Goal: Use online tool/utility: Utilize a website feature to perform a specific function

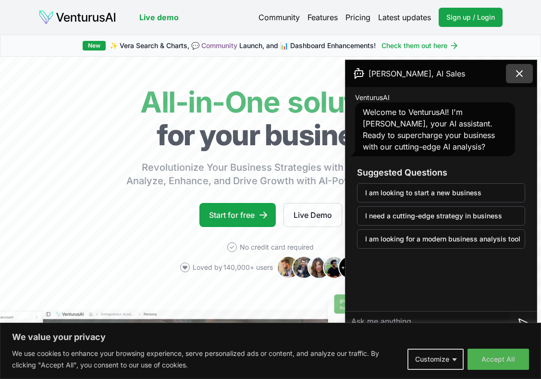
click at [393, 74] on icon at bounding box center [520, 74] width 12 height 12
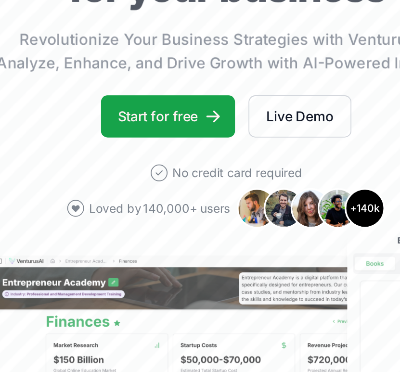
scroll to position [112, 0]
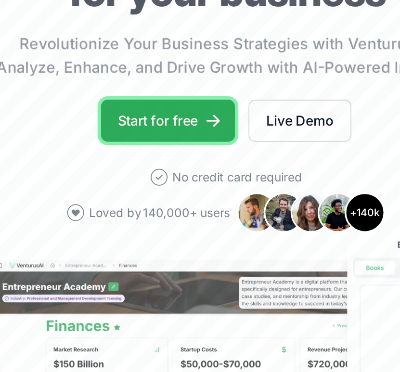
click at [163, 72] on link "Start for free" at bounding box center [166, 69] width 76 height 24
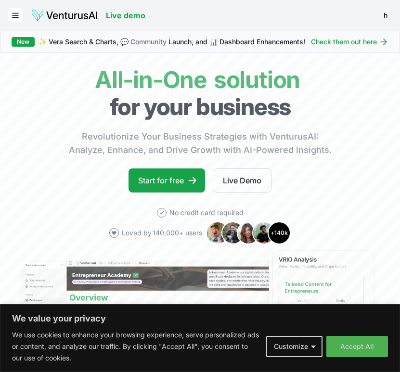
scroll to position [24, 0]
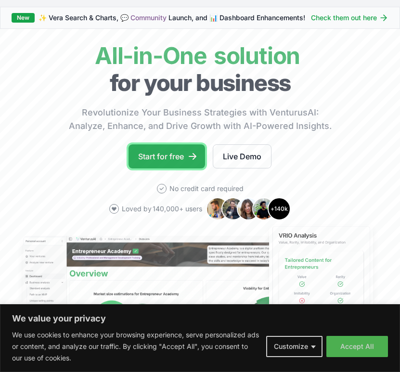
click at [174, 155] on link "Start for free" at bounding box center [166, 156] width 76 height 24
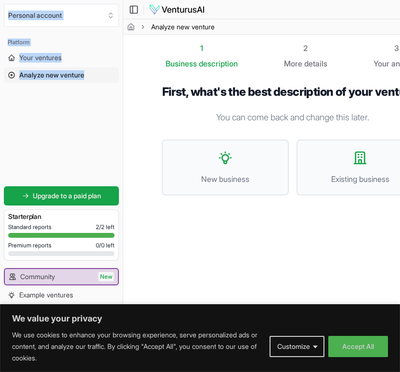
drag, startPoint x: 1, startPoint y: 138, endPoint x: -120, endPoint y: 128, distance: 121.6
click at [0, 128] on html "We value your privacy We use cookies to enhance your browsing experience, serve…" at bounding box center [200, 186] width 400 height 372
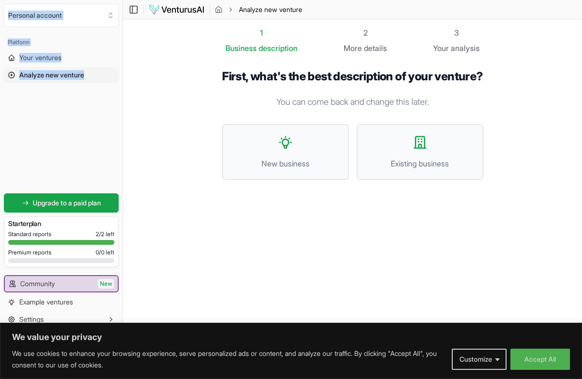
scroll to position [0, 0]
click at [399, 367] on button "Accept All" at bounding box center [541, 359] width 60 height 21
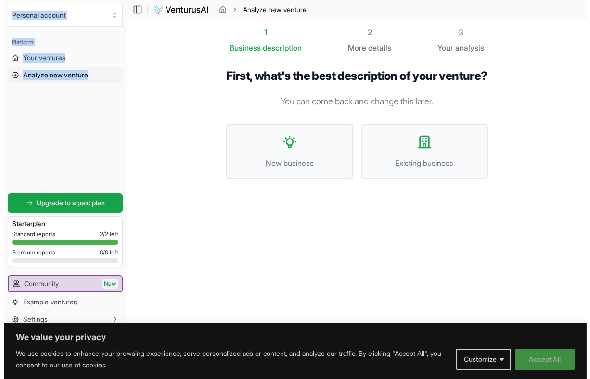
scroll to position [0, 0]
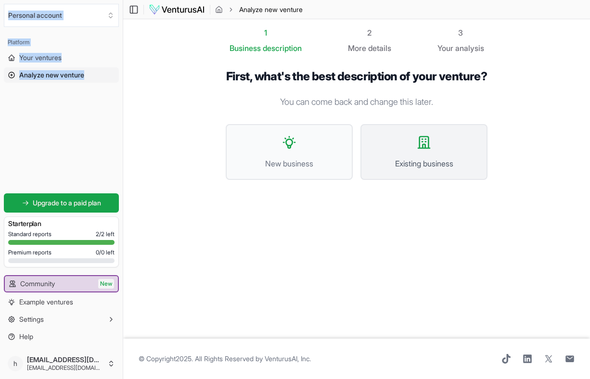
click at [399, 150] on icon at bounding box center [423, 142] width 15 height 15
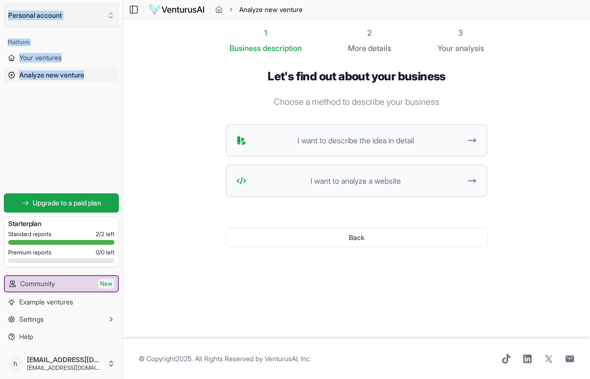
click at [86, 11] on button "Personal account" at bounding box center [61, 15] width 115 height 23
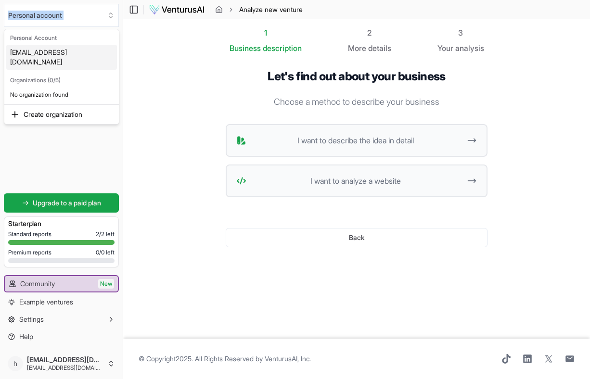
click at [201, 109] on html "We value your privacy We use cookies to enhance your browsing experience, serve…" at bounding box center [295, 189] width 590 height 379
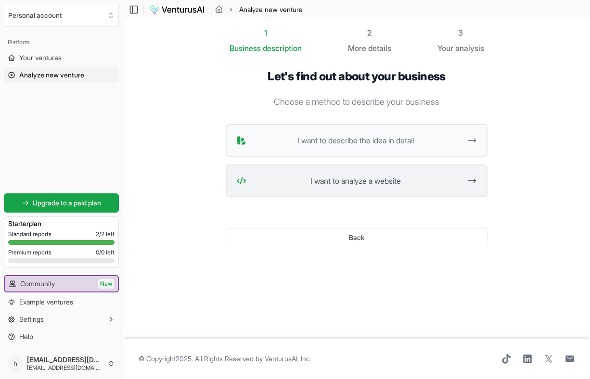
click at [328, 170] on button "I want to analyze a website" at bounding box center [357, 180] width 262 height 33
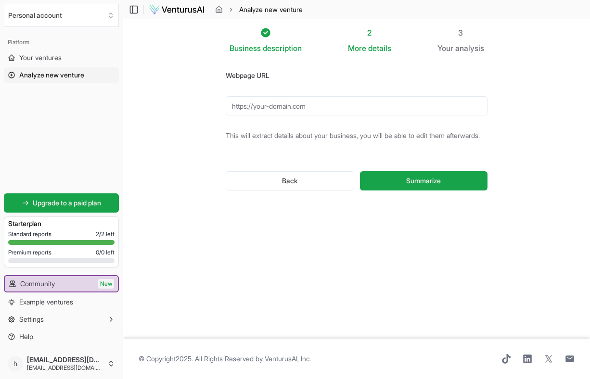
click at [302, 111] on input "Webpage URL" at bounding box center [357, 105] width 262 height 19
paste input "[URL][DOMAIN_NAME]"
click at [283, 173] on div "Back Summarize" at bounding box center [357, 181] width 262 height 50
click at [311, 108] on input "[URL][DOMAIN_NAME]" at bounding box center [357, 105] width 262 height 19
drag, startPoint x: 255, startPoint y: 106, endPoint x: 203, endPoint y: 105, distance: 52.4
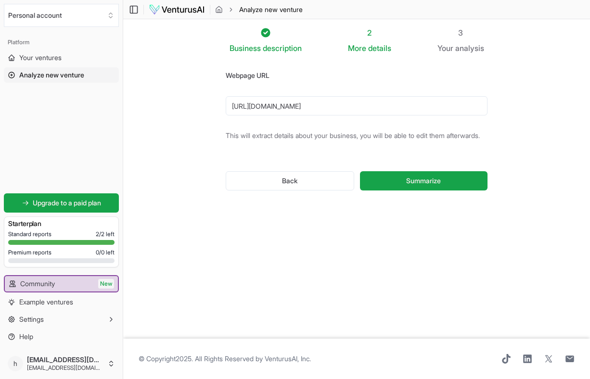
click at [203, 105] on div "Business description 2 More details 3 Your analysis Webpage URL [URL][DOMAIN_NA…" at bounding box center [356, 179] width 323 height 304
click at [399, 189] on button "Summarize" at bounding box center [423, 180] width 127 height 19
click at [280, 101] on input "[DOMAIN_NAME]" at bounding box center [357, 105] width 262 height 19
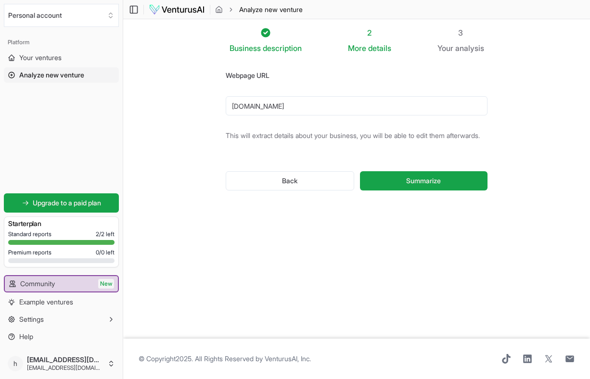
paste input "[URL][DOMAIN_NAME]"
type input "[URL][DOMAIN_NAME]"
click at [399, 140] on div "Business description 2 More details 3 Your analysis Webpage URL [URL][DOMAIN_NA…" at bounding box center [356, 179] width 323 height 304
click at [399, 186] on span "Summarize" at bounding box center [423, 181] width 35 height 10
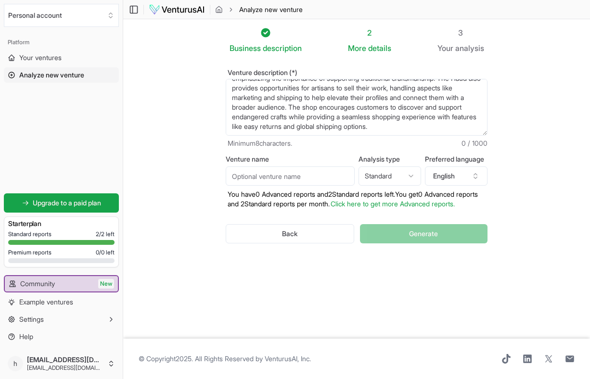
scroll to position [67, 0]
click at [298, 178] on input "Venture name" at bounding box center [290, 175] width 129 height 19
type input "The Haud"
click at [399, 205] on section "Business description 2 More details 3 Your analysis Venture description (*) The…" at bounding box center [356, 178] width 466 height 319
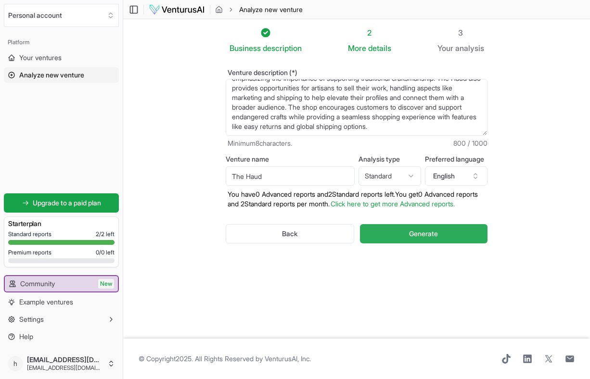
click at [399, 239] on span "Generate" at bounding box center [423, 234] width 29 height 10
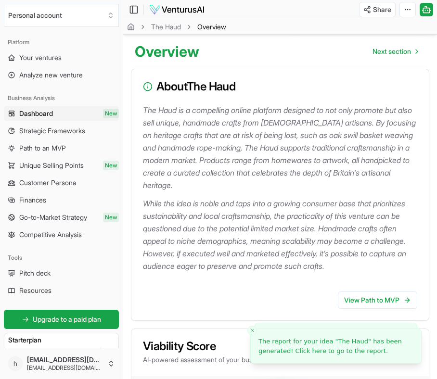
scroll to position [108, 0]
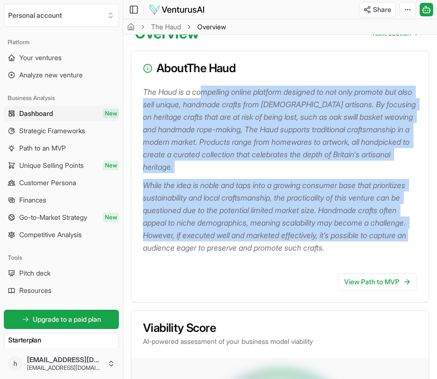
drag, startPoint x: 205, startPoint y: 97, endPoint x: 280, endPoint y: 245, distance: 165.8
click at [280, 245] on div "The Haud is a compelling online platform designed to not only promote but also …" at bounding box center [279, 176] width 297 height 180
click at [266, 188] on p "While the idea is noble and taps into a growing consumer base that prioritizes …" at bounding box center [282, 216] width 278 height 75
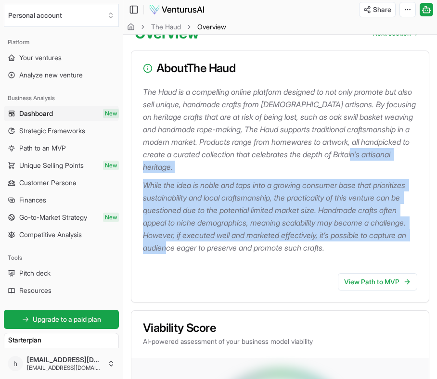
drag, startPoint x: 233, startPoint y: 163, endPoint x: 303, endPoint y: 244, distance: 107.8
click at [303, 244] on div "The Haud is a compelling online platform designed to not only promote but also …" at bounding box center [279, 176] width 297 height 180
click at [303, 244] on p "While the idea is noble and taps into a growing consumer base that prioritizes …" at bounding box center [282, 216] width 278 height 75
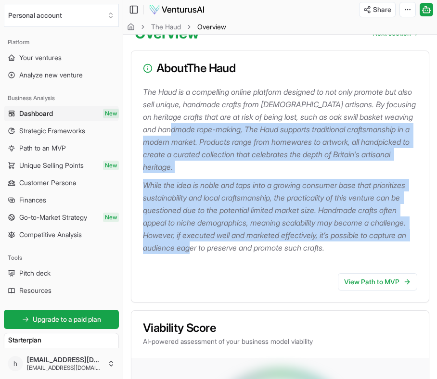
drag, startPoint x: 328, startPoint y: 246, endPoint x: 250, endPoint y: 124, distance: 144.7
click at [252, 124] on div "The Haud is a compelling online platform designed to not only promote but also …" at bounding box center [279, 176] width 297 height 180
click at [250, 124] on p "The Haud is a compelling online platform designed to not only promote but also …" at bounding box center [282, 130] width 278 height 88
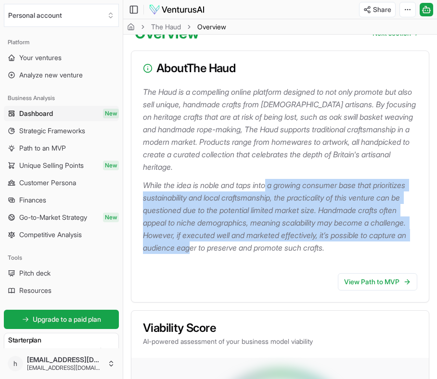
drag, startPoint x: 272, startPoint y: 180, endPoint x: 327, endPoint y: 251, distance: 89.5
click at [327, 251] on p "While the idea is noble and taps into a growing consumer base that prioritizes …" at bounding box center [282, 216] width 278 height 75
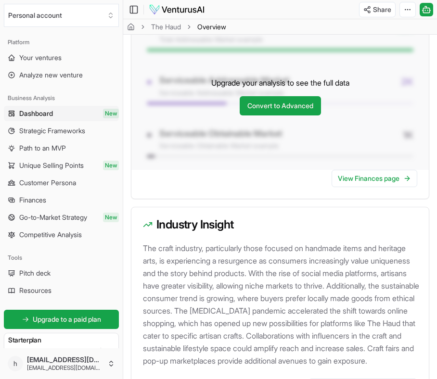
scroll to position [1529, 0]
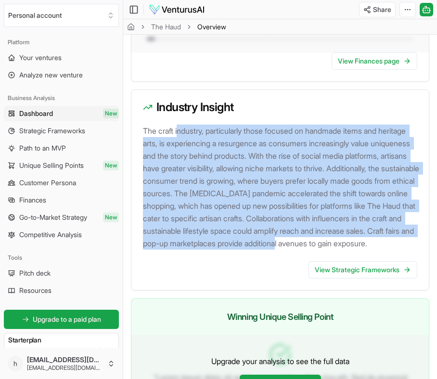
drag, startPoint x: 179, startPoint y: 148, endPoint x: 228, endPoint y: 271, distance: 132.5
click at [228, 250] on p "The craft industry, particularly those focused on handmade items and heritage a…" at bounding box center [282, 187] width 278 height 125
drag, startPoint x: 228, startPoint y: 271, endPoint x: 178, endPoint y: 144, distance: 136.6
click at [178, 144] on p "The craft industry, particularly those focused on handmade items and heritage a…" at bounding box center [282, 187] width 278 height 125
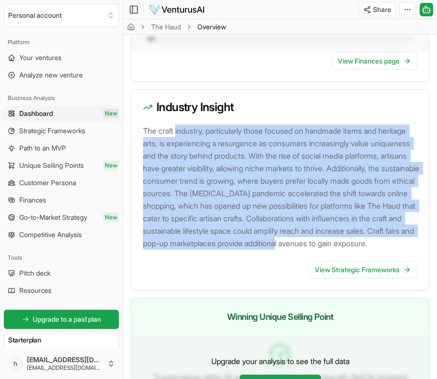
click at [178, 144] on p "The craft industry, particularly those focused on handmade items and heritage a…" at bounding box center [282, 187] width 278 height 125
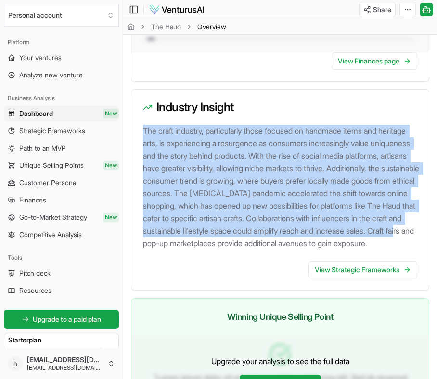
drag, startPoint x: 142, startPoint y: 142, endPoint x: 339, endPoint y: 258, distance: 228.9
click at [339, 250] on p "The craft industry, particularly those focused on handmade items and heritage a…" at bounding box center [282, 187] width 278 height 125
click at [338, 250] on p "The craft industry, particularly those focused on handmade items and heritage a…" at bounding box center [282, 187] width 278 height 125
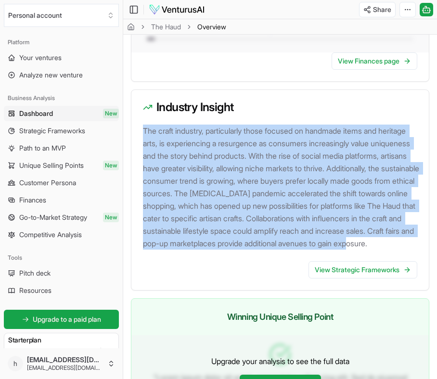
drag, startPoint x: 328, startPoint y: 271, endPoint x: 131, endPoint y: 140, distance: 237.0
click at [131, 140] on div "The craft industry, particularly those focused on handmade items and heritage a…" at bounding box center [279, 193] width 297 height 137
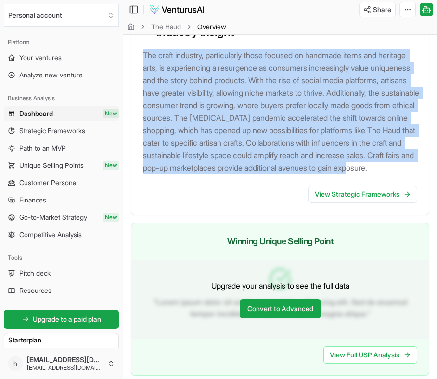
scroll to position [1593, 0]
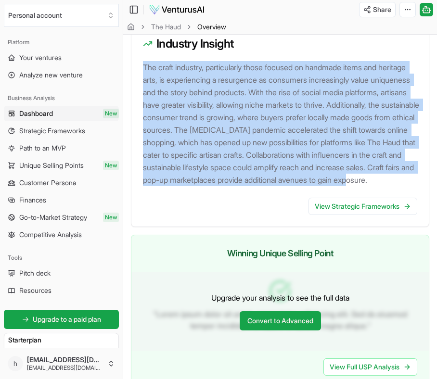
copy p "The craft industry, particularly those focused on handmade items and heritage a…"
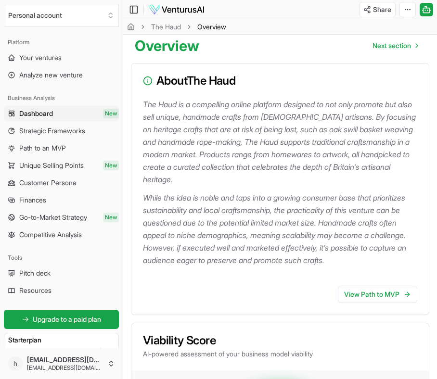
scroll to position [96, 0]
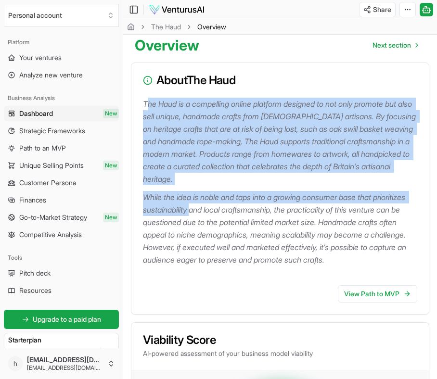
drag, startPoint x: 147, startPoint y: 101, endPoint x: 229, endPoint y: 202, distance: 130.2
click at [229, 203] on div "The Haud is a compelling online platform designed to not only promote but also …" at bounding box center [279, 188] width 297 height 180
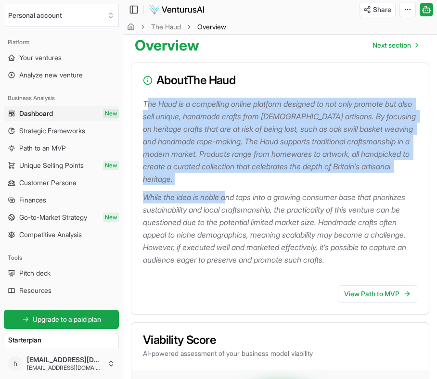
click at [229, 202] on p "While the idea is noble and taps into a growing consumer base that prioritizes …" at bounding box center [282, 228] width 278 height 75
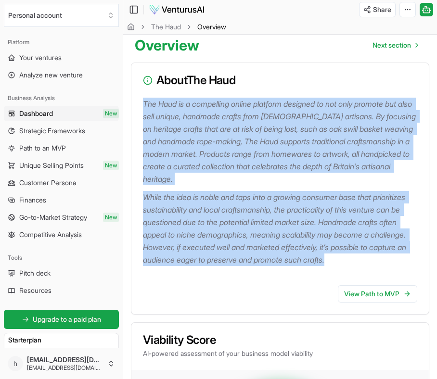
drag, startPoint x: 224, startPoint y: 274, endPoint x: 135, endPoint y: 95, distance: 199.8
click at [135, 95] on div "About The Haud The Haud is a compelling online platform designed to not only pr…" at bounding box center [280, 189] width 298 height 252
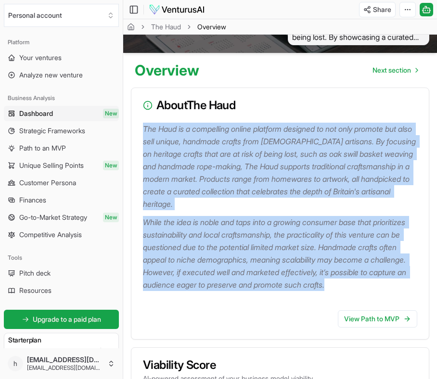
scroll to position [0, 0]
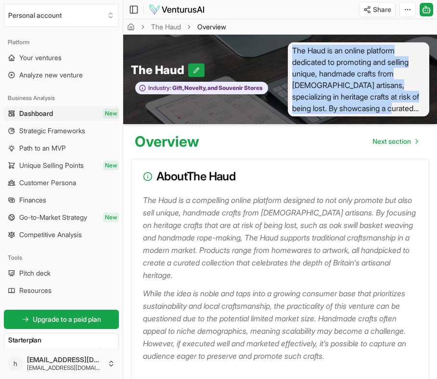
drag, startPoint x: 294, startPoint y: 46, endPoint x: 396, endPoint y: 102, distance: 116.9
click at [396, 102] on span "The Haud is an online platform dedicated to promoting and selling unique, handm…" at bounding box center [358, 79] width 141 height 74
click at [342, 88] on span "The Haud is an online platform dedicated to promoting and selling unique, handm…" at bounding box center [358, 79] width 141 height 74
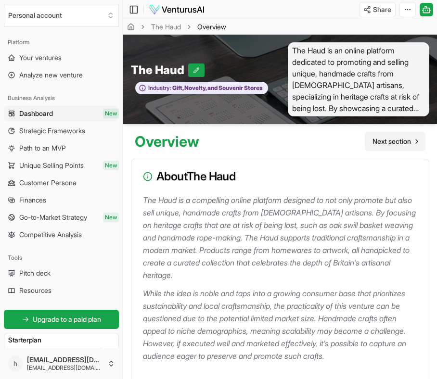
click at [399, 140] on span "Next section" at bounding box center [391, 142] width 38 height 10
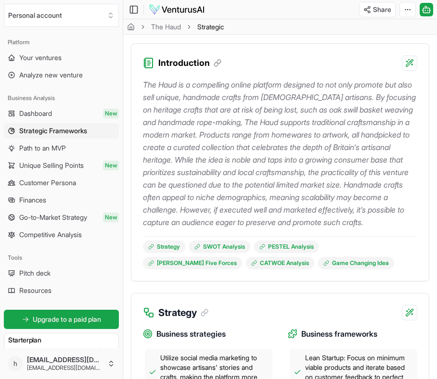
scroll to position [118, 0]
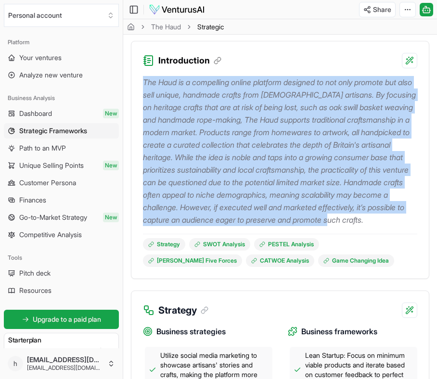
drag, startPoint x: 143, startPoint y: 79, endPoint x: 314, endPoint y: 229, distance: 227.3
click at [314, 226] on p "The Haud is a compelling online platform designed to not only promote but also …" at bounding box center [280, 151] width 274 height 150
drag, startPoint x: 314, startPoint y: 229, endPoint x: 144, endPoint y: 81, distance: 225.6
click at [146, 81] on p "The Haud is a compelling online platform designed to not only promote but also …" at bounding box center [280, 151] width 274 height 150
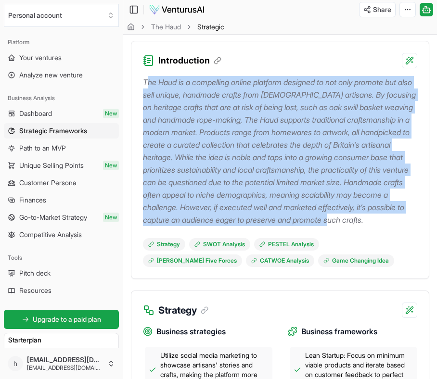
click at [144, 81] on p "The Haud is a compelling online platform designed to not only promote but also …" at bounding box center [280, 151] width 274 height 150
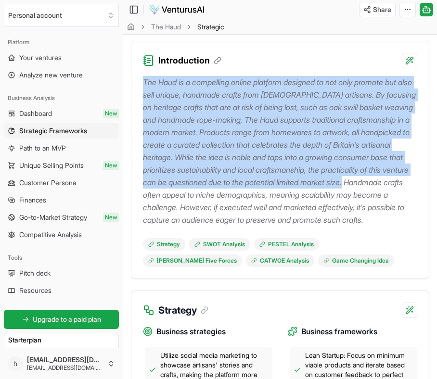
drag, startPoint x: 144, startPoint y: 81, endPoint x: 299, endPoint y: 199, distance: 194.2
click at [297, 196] on p "The Haud is a compelling online platform designed to not only promote but also …" at bounding box center [280, 151] width 274 height 150
click at [299, 199] on p "The Haud is a compelling online platform designed to not only promote but also …" at bounding box center [280, 151] width 274 height 150
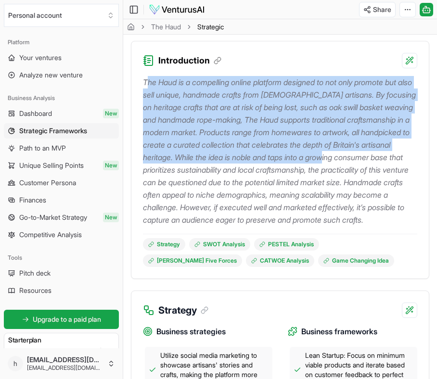
drag, startPoint x: 149, startPoint y: 78, endPoint x: 206, endPoint y: 167, distance: 105.6
click at [207, 167] on p "The Haud is a compelling online platform designed to not only promote but also …" at bounding box center [280, 151] width 274 height 150
click at [206, 167] on p "The Haud is a compelling online platform designed to not only promote but also …" at bounding box center [280, 151] width 274 height 150
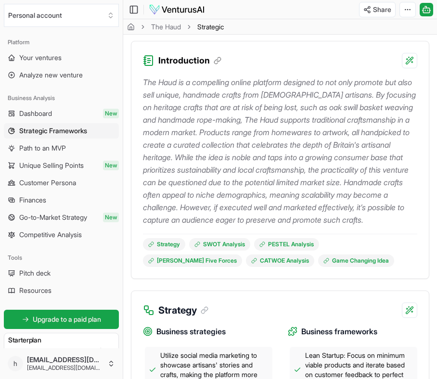
drag, startPoint x: 184, startPoint y: 90, endPoint x: 221, endPoint y: 198, distance: 113.4
click at [221, 198] on p "The Haud is a compelling online platform designed to not only promote but also …" at bounding box center [280, 151] width 274 height 150
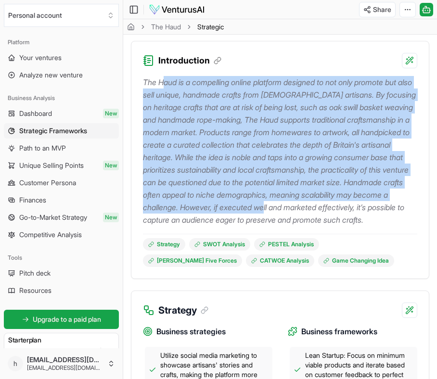
drag, startPoint x: 230, startPoint y: 223, endPoint x: 162, endPoint y: 80, distance: 158.3
click at [162, 79] on p "The Haud is a compelling online platform designed to not only promote but also …" at bounding box center [280, 151] width 274 height 150
click at [162, 80] on p "The Haud is a compelling online platform designed to not only promote but also …" at bounding box center [280, 151] width 274 height 150
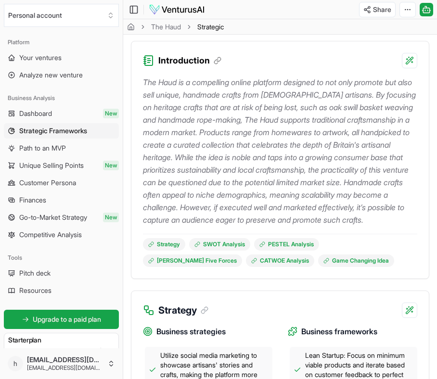
drag, startPoint x: 162, startPoint y: 80, endPoint x: 234, endPoint y: 204, distance: 143.8
click at [236, 205] on p "The Haud is a compelling online platform designed to not only promote but also …" at bounding box center [280, 151] width 274 height 150
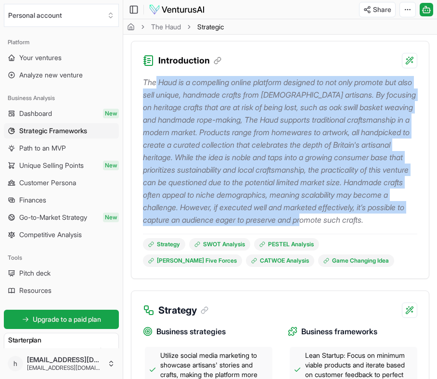
drag, startPoint x: 277, startPoint y: 234, endPoint x: 158, endPoint y: 81, distance: 193.5
click at [158, 81] on p "The Haud is a compelling online platform designed to not only promote but also …" at bounding box center [280, 151] width 274 height 150
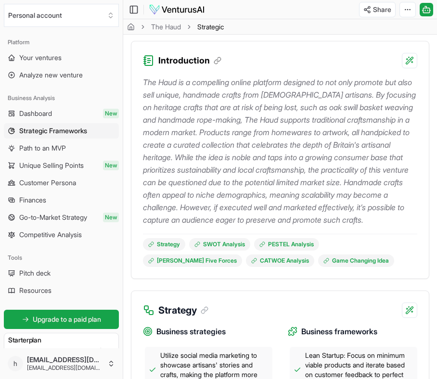
drag, startPoint x: 158, startPoint y: 81, endPoint x: 243, endPoint y: 186, distance: 135.3
click at [244, 187] on p "The Haud is a compelling online platform designed to not only promote but also …" at bounding box center [280, 151] width 274 height 150
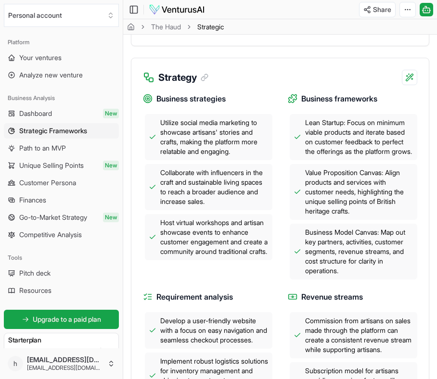
scroll to position [352, 0]
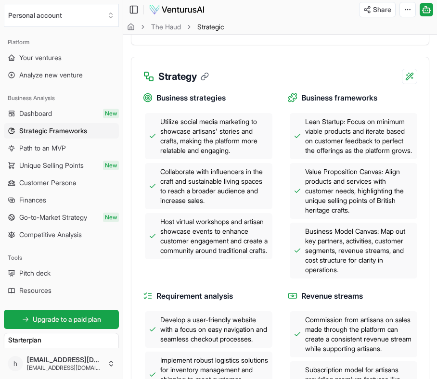
click at [205, 77] on icon at bounding box center [206, 75] width 4 height 4
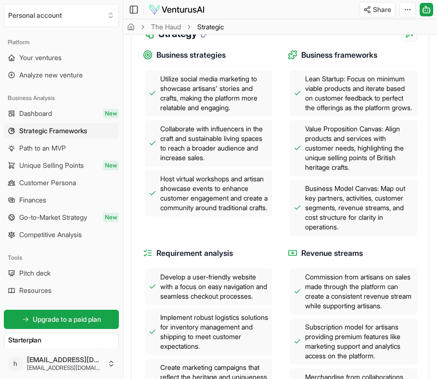
click at [205, 38] on icon at bounding box center [205, 33] width 9 height 9
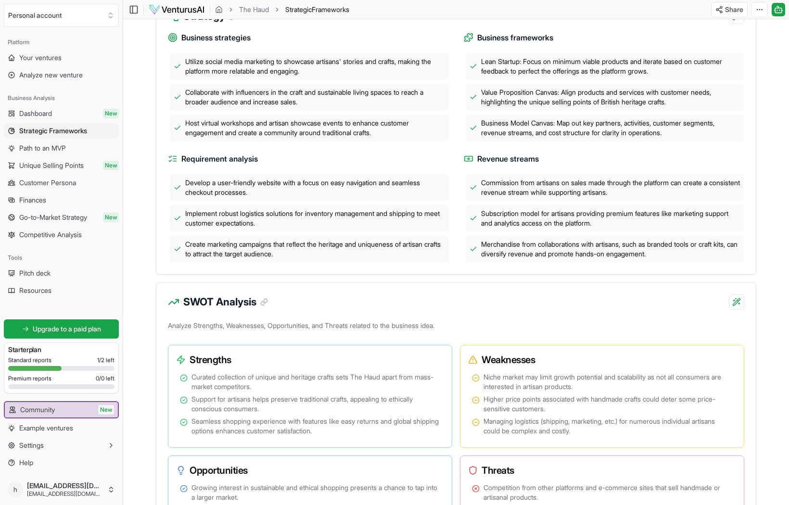
scroll to position [0, 0]
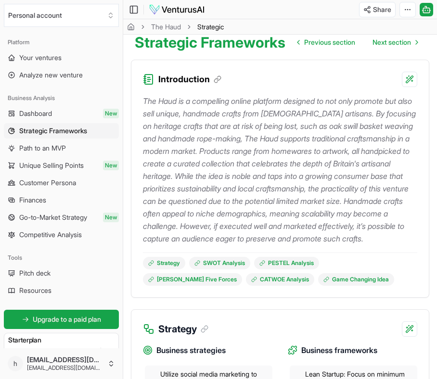
scroll to position [362, 0]
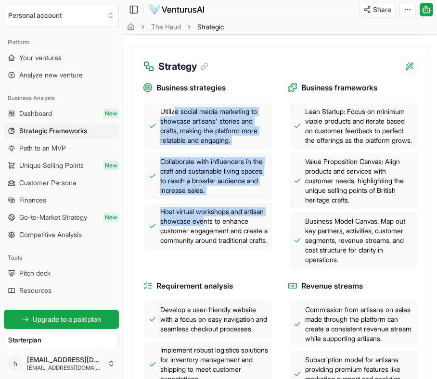
drag, startPoint x: 174, startPoint y: 122, endPoint x: 228, endPoint y: 234, distance: 124.5
click at [228, 234] on div "Utilize social media marketing to showcase artisans' stories and crafts, making…" at bounding box center [207, 176] width 129 height 146
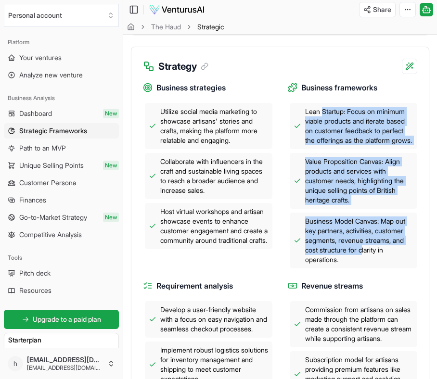
drag, startPoint x: 322, startPoint y: 122, endPoint x: 365, endPoint y: 269, distance: 153.4
click at [365, 268] on div "Lean Startup: Focus on minimum viable products and iterate based on customer fe…" at bounding box center [352, 185] width 129 height 165
click at [362, 209] on div "Value Proposition Canvas: Align products and services with customer needs, high…" at bounding box center [352, 181] width 127 height 56
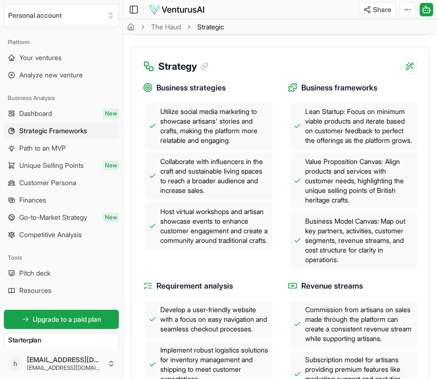
drag, startPoint x: 334, startPoint y: 126, endPoint x: 375, endPoint y: 261, distance: 141.2
click at [375, 261] on div "Lean Startup: Focus on minimum viable products and iterate based on customer fe…" at bounding box center [352, 185] width 129 height 165
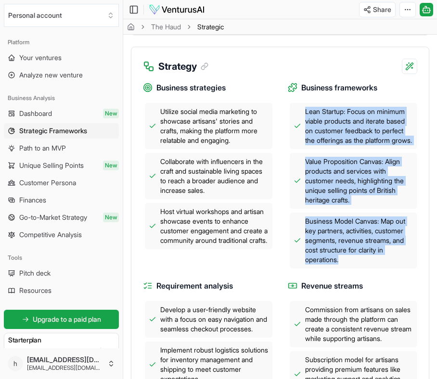
drag, startPoint x: 369, startPoint y: 278, endPoint x: 319, endPoint y: 117, distance: 168.5
click at [321, 117] on div "Lean Startup: Focus on minimum viable products and iterate based on customer fe…" at bounding box center [352, 185] width 129 height 165
click at [319, 117] on div "Lean Startup: Focus on minimum viable products and iterate based on customer fe…" at bounding box center [352, 126] width 127 height 46
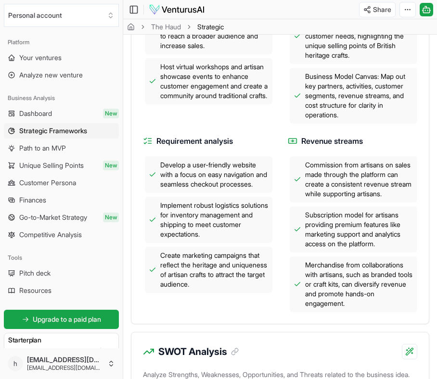
scroll to position [556, 0]
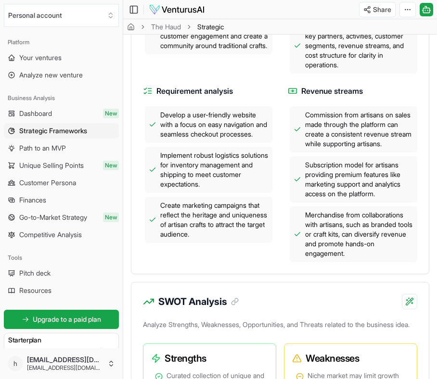
drag, startPoint x: 177, startPoint y: 135, endPoint x: 205, endPoint y: 225, distance: 94.3
click at [206, 225] on div "Develop a user-friendly website with a focus on easy navigation and seamless ch…" at bounding box center [207, 174] width 129 height 137
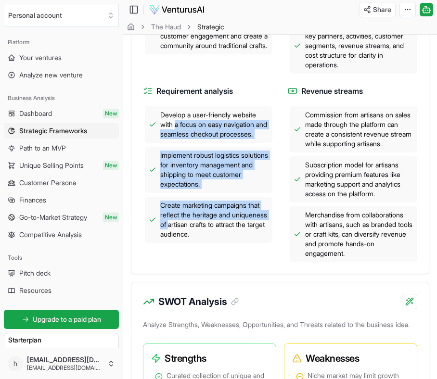
drag, startPoint x: 209, startPoint y: 256, endPoint x: 175, endPoint y: 149, distance: 112.5
click at [175, 149] on div "Develop a user-friendly website with a focus on easy navigation and seamless ch…" at bounding box center [207, 174] width 129 height 137
click at [175, 139] on span "Develop a user-friendly website with a focus on easy navigation and seamless ch…" at bounding box center [214, 124] width 108 height 29
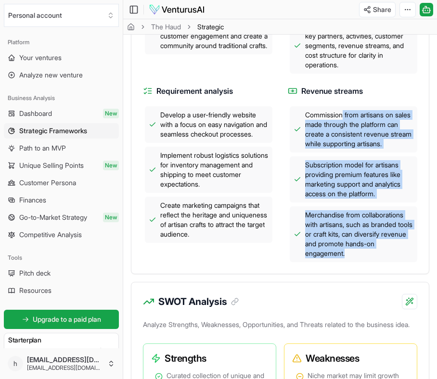
drag, startPoint x: 343, startPoint y: 134, endPoint x: 347, endPoint y: 276, distance: 142.4
click at [347, 262] on div "Commission from artisans on sales made through the platform can create a consis…" at bounding box center [352, 184] width 129 height 156
click at [347, 258] on span "Merchandise from collaborations with artisans, such as branded tools or craft k…" at bounding box center [359, 234] width 108 height 48
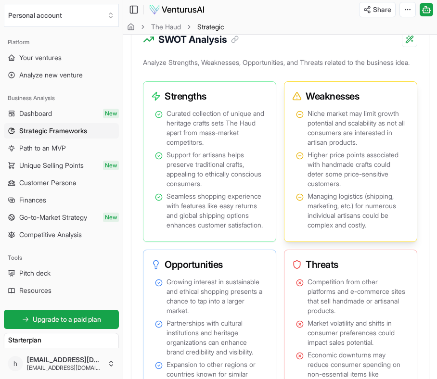
scroll to position [871, 0]
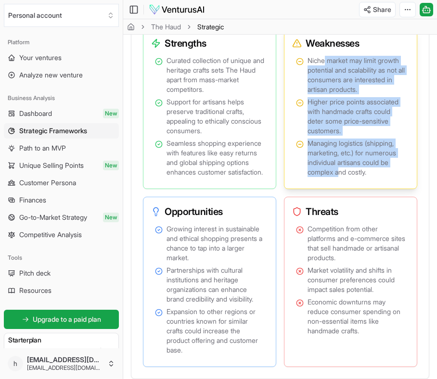
drag, startPoint x: 325, startPoint y: 88, endPoint x: 338, endPoint y: 205, distance: 117.6
click at [340, 177] on ul "Niche market may limit growth potential and scalability as not all consumers ar…" at bounding box center [350, 116] width 109 height 121
click at [338, 177] on span "Managing logistics (shipping, marketing, etc.) for numerous individual artisans…" at bounding box center [356, 157] width 98 height 38
drag, startPoint x: 350, startPoint y: 205, endPoint x: 314, endPoint y: 93, distance: 117.9
click at [314, 93] on ul "Niche market may limit growth potential and scalability as not all consumers ar…" at bounding box center [350, 116] width 109 height 121
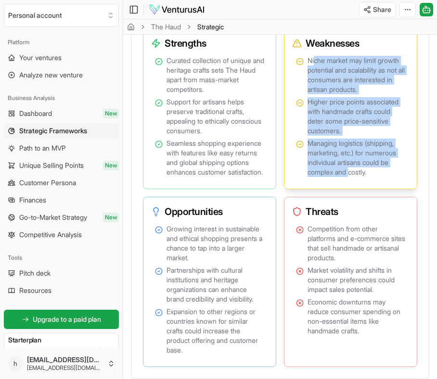
click at [315, 93] on span "Niche market may limit growth potential and scalability as not all consumers ar…" at bounding box center [356, 75] width 98 height 38
drag, startPoint x: 321, startPoint y: 91, endPoint x: 351, endPoint y: 204, distance: 117.3
click at [351, 177] on ul "Niche market may limit growth potential and scalability as not all consumers ar…" at bounding box center [350, 116] width 109 height 121
click at [351, 177] on span "Managing logistics (shipping, marketing, etc.) for numerous individual artisans…" at bounding box center [356, 157] width 98 height 38
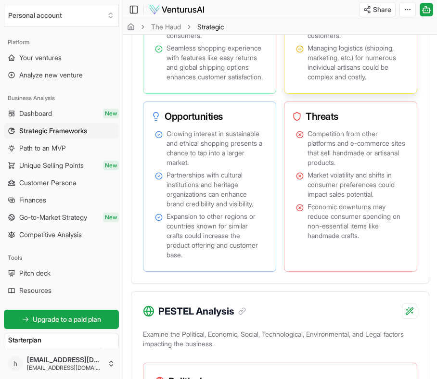
scroll to position [1047, 0]
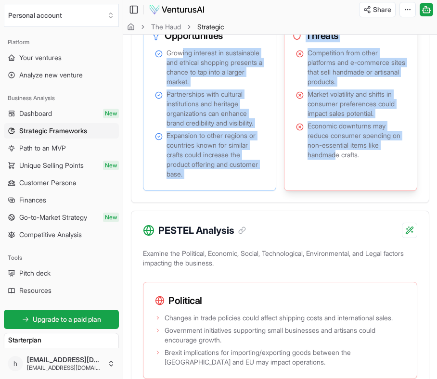
drag, startPoint x: 181, startPoint y: 97, endPoint x: 339, endPoint y: 197, distance: 187.0
click at [338, 191] on div "Strengths Curated collection of unique and heritage crafts sets The Haud apart …" at bounding box center [280, 21] width 274 height 339
click at [339, 160] on span "Economic downturns may reduce consumer spending on non-essential items like han…" at bounding box center [356, 140] width 98 height 38
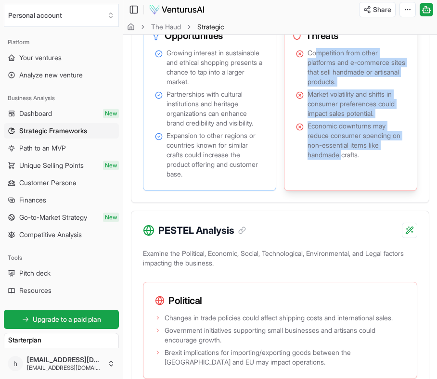
drag, startPoint x: 319, startPoint y: 91, endPoint x: 344, endPoint y: 198, distance: 109.3
click at [344, 160] on ul "Competition from other platforms and e-commerce sites that sell handmade or art…" at bounding box center [350, 104] width 109 height 112
click at [344, 160] on span "Economic downturns may reduce consumer spending on non-essential items like han…" at bounding box center [356, 140] width 98 height 38
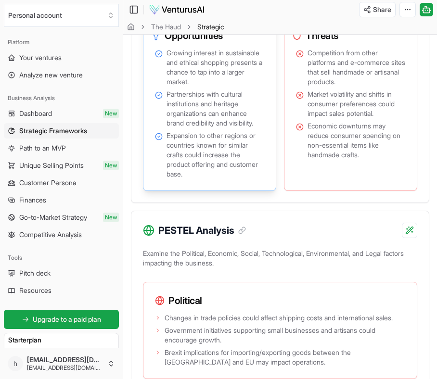
drag, startPoint x: 181, startPoint y: 100, endPoint x: 197, endPoint y: 159, distance: 61.2
click at [197, 159] on ul "Growing interest in sustainable and ethical shopping presents a chance to tap i…" at bounding box center [209, 113] width 109 height 131
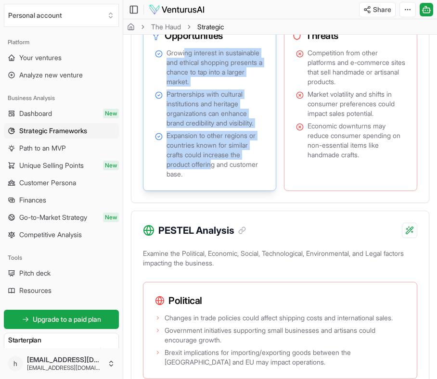
drag, startPoint x: 184, startPoint y: 97, endPoint x: 215, endPoint y: 209, distance: 116.7
click at [215, 179] on ul "Growing interest in sustainable and ethical shopping presents a chance to tap i…" at bounding box center [209, 113] width 109 height 131
click at [215, 179] on span "Expansion to other regions or countries known for similar crafts could increase…" at bounding box center [215, 155] width 98 height 48
drag, startPoint x: 226, startPoint y: 209, endPoint x: 188, endPoint y: 90, distance: 124.7
click at [188, 89] on ul "Growing interest in sustainable and ethical shopping presents a chance to tap i…" at bounding box center [209, 113] width 109 height 131
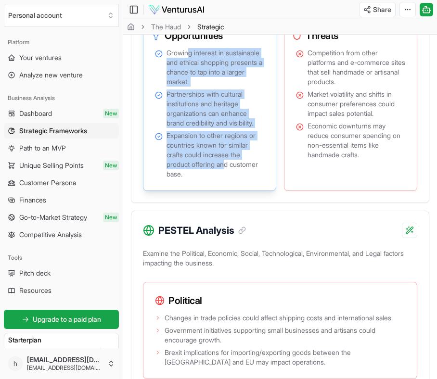
click at [188, 87] on span "Growing interest in sustainable and ethical shopping presents a chance to tap i…" at bounding box center [215, 67] width 98 height 38
drag, startPoint x: 192, startPoint y: 92, endPoint x: 226, endPoint y: 208, distance: 121.4
click at [226, 179] on ul "Growing interest in sustainable and ethical shopping presents a chance to tap i…" at bounding box center [209, 113] width 109 height 131
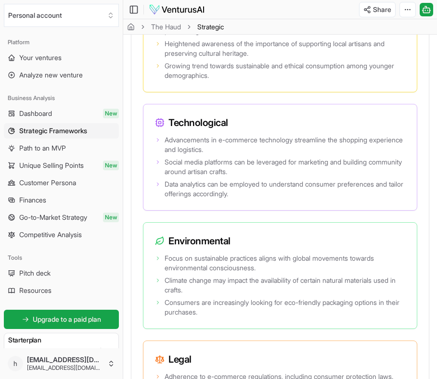
scroll to position [1560, 0]
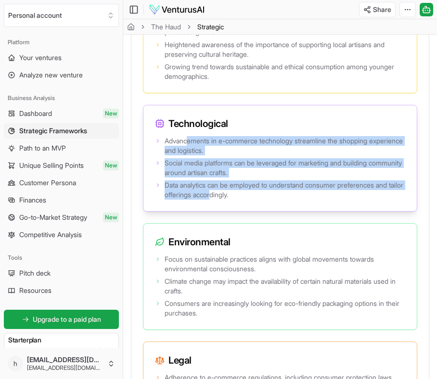
drag, startPoint x: 188, startPoint y: 190, endPoint x: 230, endPoint y: 243, distance: 67.7
click at [230, 200] on ul "Advancements in e-commerce technology streamline the shopping experience and lo…" at bounding box center [280, 167] width 250 height 63
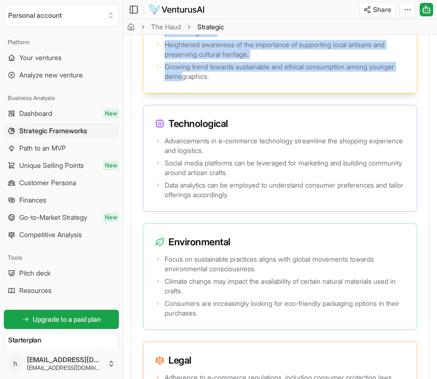
drag, startPoint x: 178, startPoint y: 75, endPoint x: 210, endPoint y: 127, distance: 60.6
click at [209, 81] on ul "Increasing consumer preference for unique, personalized items over mass-produce…" at bounding box center [280, 49] width 250 height 63
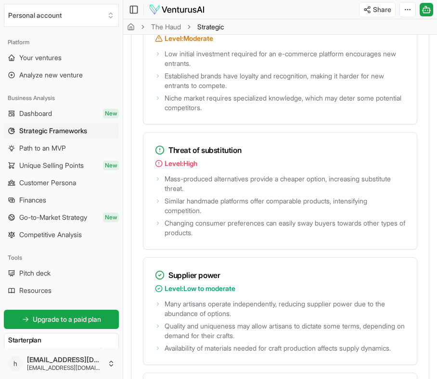
scroll to position [2077, 0]
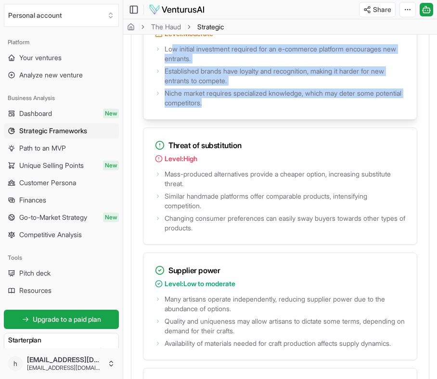
drag, startPoint x: 175, startPoint y: 107, endPoint x: 210, endPoint y: 168, distance: 70.4
click at [210, 119] on div "Low initial investment required for an e-commerce platform encourages new entra…" at bounding box center [279, 80] width 273 height 77
click at [183, 86] on span "Established brands have loyalty and recognition, making it harder for new entra…" at bounding box center [284, 75] width 240 height 19
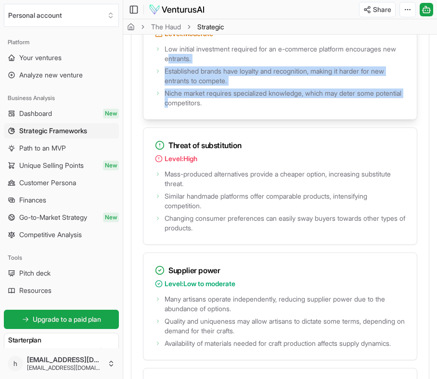
drag, startPoint x: 199, startPoint y: 159, endPoint x: 181, endPoint y: 115, distance: 47.7
click at [181, 108] on ul "Low initial investment required for an e-commerce platform encourages new entra…" at bounding box center [280, 74] width 250 height 65
click at [181, 63] on span "Low initial investment required for an e-commerce platform encourages new entra…" at bounding box center [284, 53] width 240 height 19
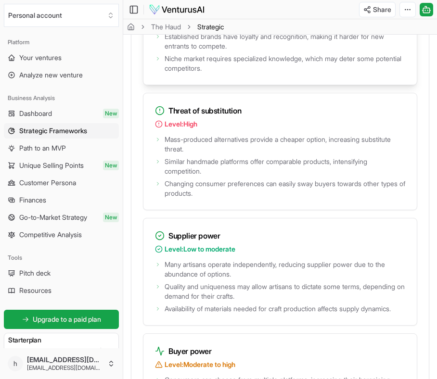
scroll to position [2173, 0]
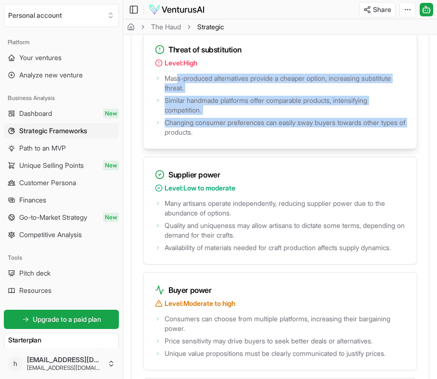
drag, startPoint x: 176, startPoint y: 142, endPoint x: 193, endPoint y: 194, distance: 54.6
click at [194, 137] on ul "Mass-produced alternatives provide a cheaper option, increasing substitute thre…" at bounding box center [280, 104] width 250 height 65
click at [193, 137] on span "Changing consumer preferences can easily sway buyers towards other types of pro…" at bounding box center [284, 127] width 240 height 19
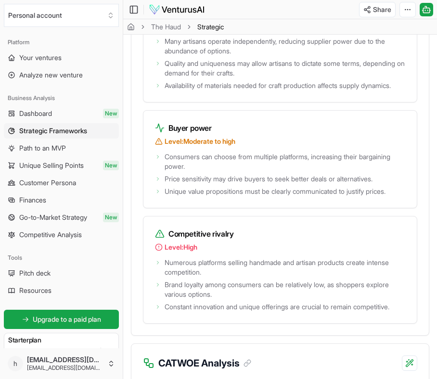
scroll to position [2331, 0]
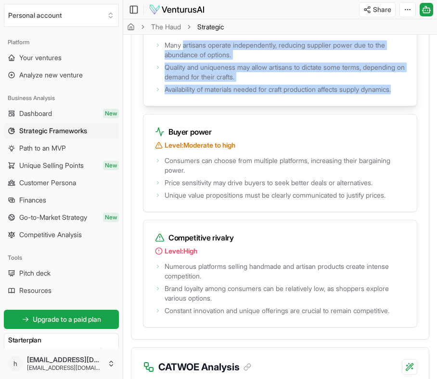
drag, startPoint x: 186, startPoint y: 101, endPoint x: 218, endPoint y: 158, distance: 65.7
click at [218, 94] on ul "Many artisans operate independently, reducing supplier power due to the abundan…" at bounding box center [280, 66] width 250 height 56
click at [218, 94] on span "Availability of materials needed for craft production affects supply dynamics." at bounding box center [277, 90] width 226 height 10
drag, startPoint x: 247, startPoint y: 151, endPoint x: 190, endPoint y: 106, distance: 72.5
click at [190, 94] on ul "Many artisans operate independently, reducing supplier power due to the abundan…" at bounding box center [280, 66] width 250 height 56
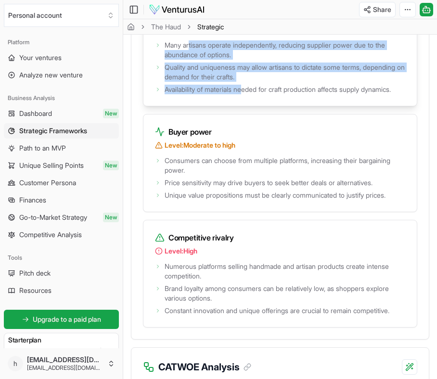
click at [190, 60] on span "Many artisans operate independently, reducing supplier power due to the abundan…" at bounding box center [284, 49] width 240 height 19
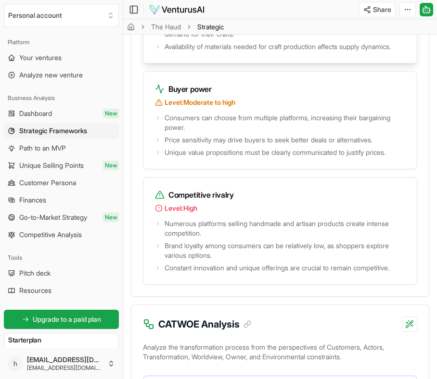
scroll to position [2375, 0]
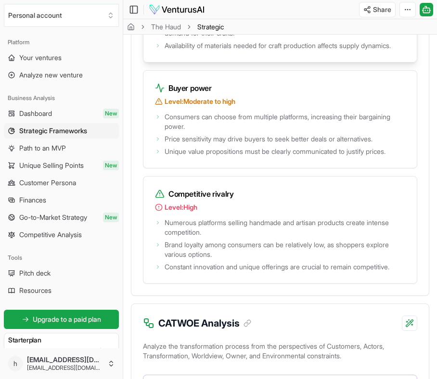
drag, startPoint x: 172, startPoint y: 63, endPoint x: 204, endPoint y: 113, distance: 59.1
click at [204, 50] on ul "Many artisans operate independently, reducing supplier power due to the abundan…" at bounding box center [280, 23] width 250 height 56
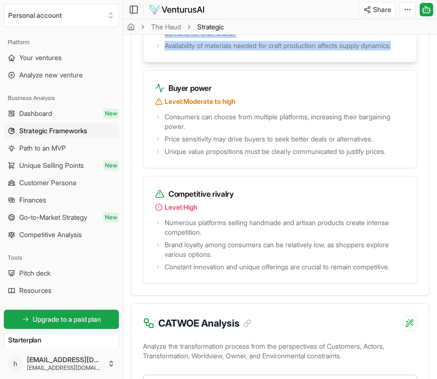
drag, startPoint x: 224, startPoint y: 111, endPoint x: 184, endPoint y: 67, distance: 58.9
click at [184, 50] on ul "Many artisans operate independently, reducing supplier power due to the abundan…" at bounding box center [280, 23] width 250 height 56
click at [184, 16] on span "Many artisans operate independently, reducing supplier power due to the abundan…" at bounding box center [284, 6] width 240 height 19
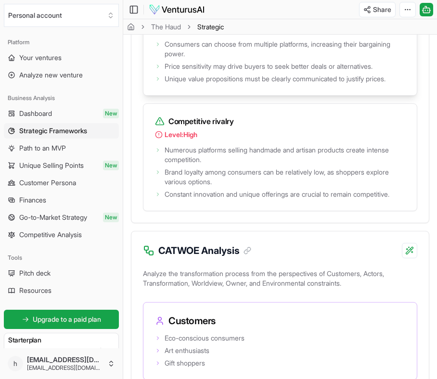
scroll to position [2457, 0]
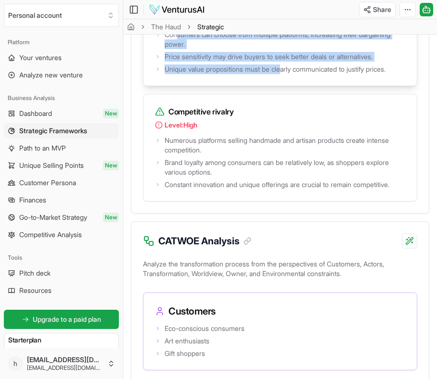
drag, startPoint x: 178, startPoint y: 104, endPoint x: 285, endPoint y: 138, distance: 111.8
click at [285, 74] on ul "Consumers can choose from multiple platforms, increasing their bargaining power…" at bounding box center [280, 51] width 250 height 46
click at [285, 74] on span "Unique value propositions must be clearly communicated to justify prices." at bounding box center [274, 69] width 221 height 10
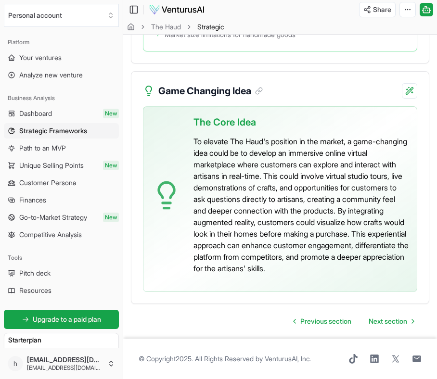
scroll to position [3280, 0]
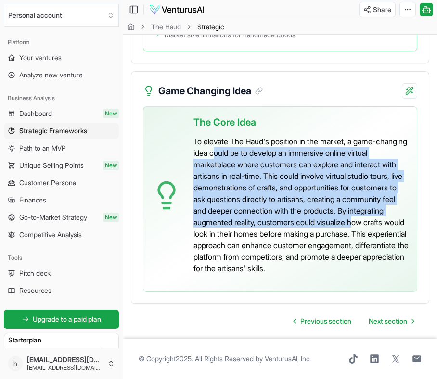
drag, startPoint x: 249, startPoint y: 166, endPoint x: 294, endPoint y: 250, distance: 94.4
click at [294, 250] on p "To elevate The Haud's position in the market, a game-changing idea could be to …" at bounding box center [300, 205] width 215 height 138
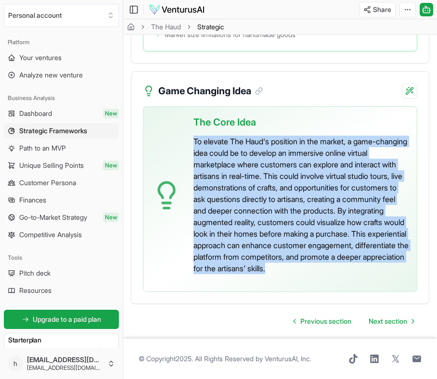
drag, startPoint x: 188, startPoint y: 151, endPoint x: 353, endPoint y: 296, distance: 220.1
click at [353, 292] on div "The Core Idea To elevate The Haud's position in the market, a game-changing ide…" at bounding box center [280, 199] width 274 height 186
click at [352, 274] on p "To elevate The Haud's position in the market, a game-changing idea could be to …" at bounding box center [300, 205] width 215 height 138
drag, startPoint x: 338, startPoint y: 301, endPoint x: 182, endPoint y: 153, distance: 214.6
click at [185, 153] on div "The Core Idea To elevate The Haud's position in the market, a game-changing ide…" at bounding box center [280, 199] width 274 height 186
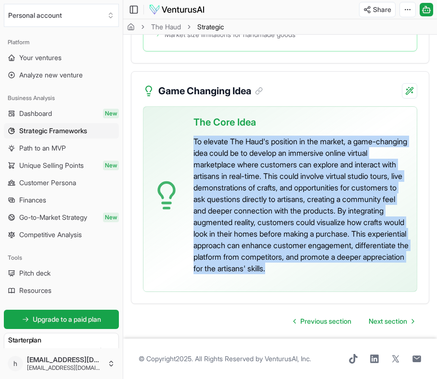
copy p "To elevate The Haud's position in the market, a game-changing idea could be to …"
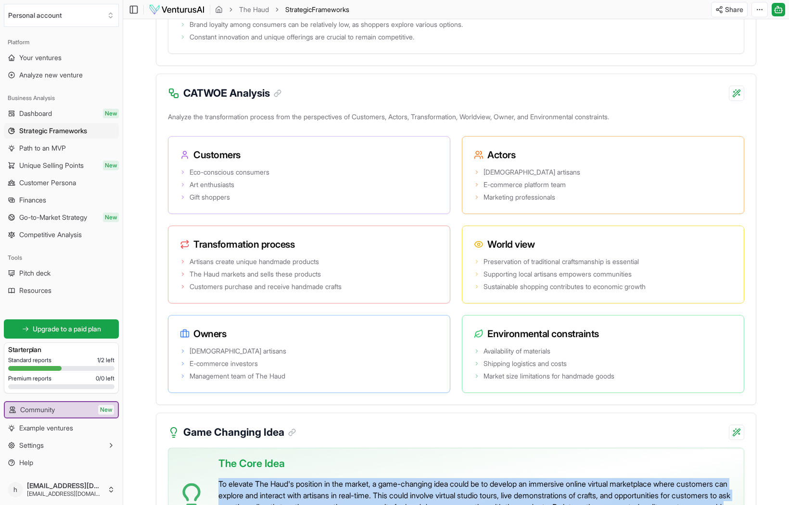
scroll to position [1885, 0]
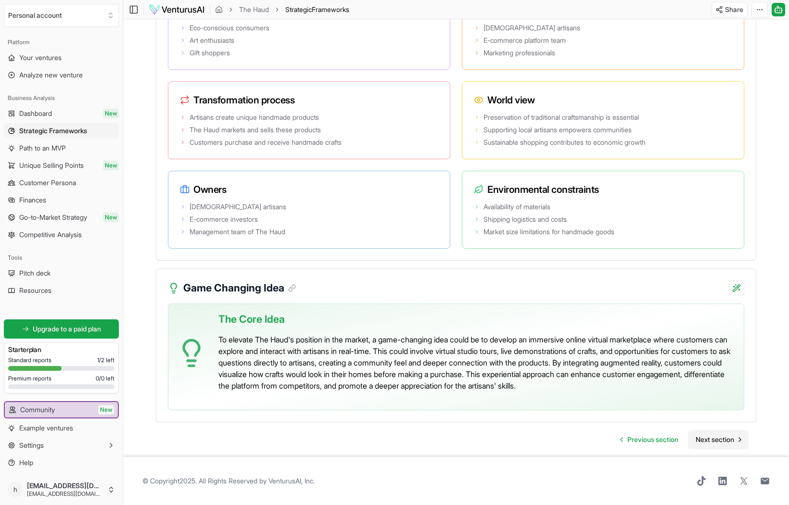
click at [436, 378] on span "Next section" at bounding box center [714, 440] width 38 height 10
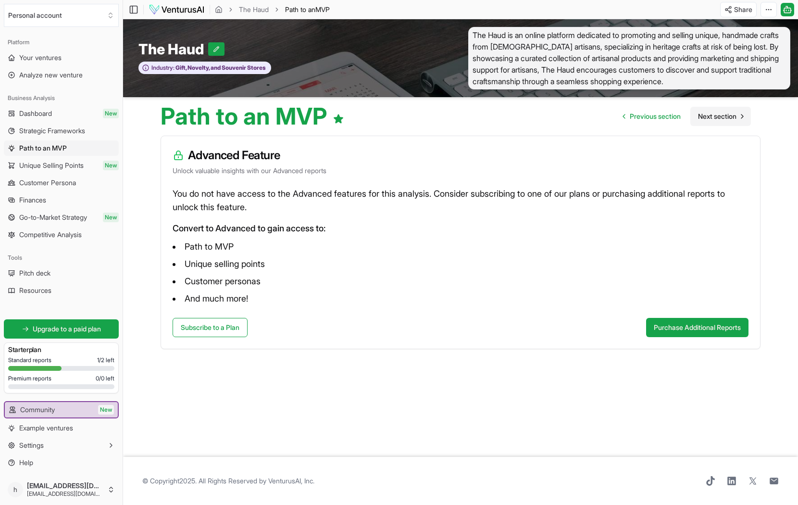
click at [436, 121] on link "Next section" at bounding box center [721, 116] width 61 height 19
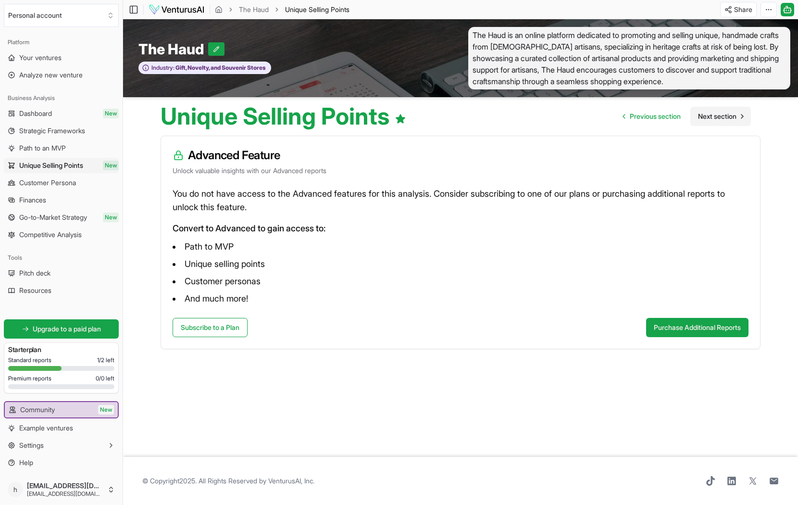
click at [436, 121] on link "Next section" at bounding box center [721, 116] width 61 height 19
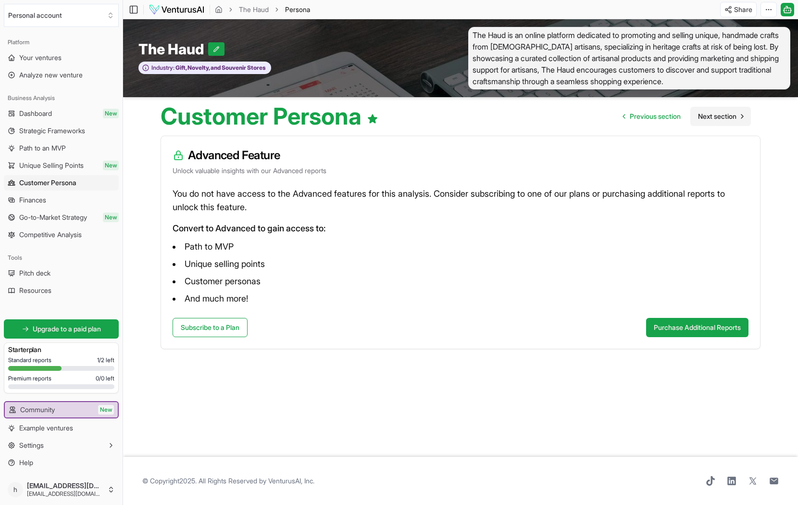
click at [436, 121] on link "Next section" at bounding box center [721, 116] width 61 height 19
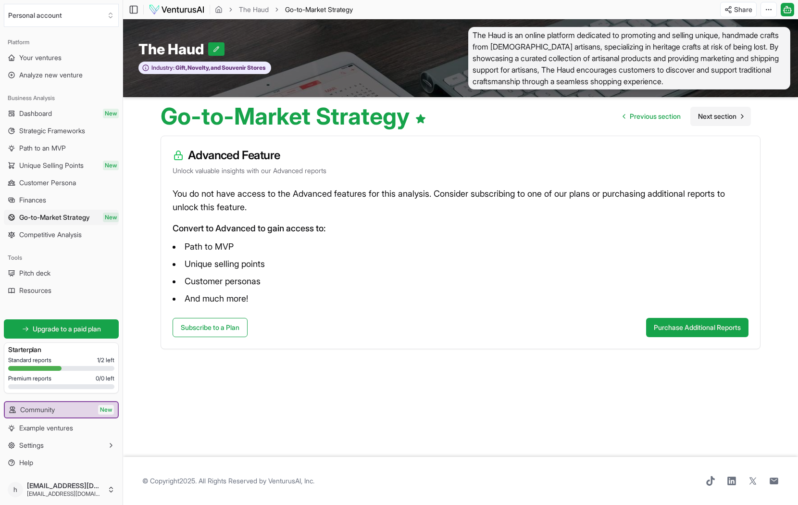
click at [436, 121] on link "Next section" at bounding box center [721, 116] width 61 height 19
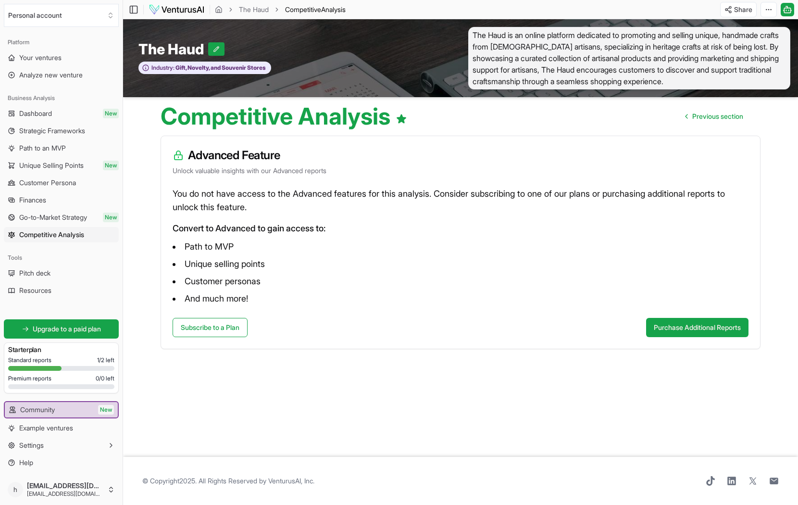
click at [436, 121] on link "Previous section" at bounding box center [714, 116] width 73 height 19
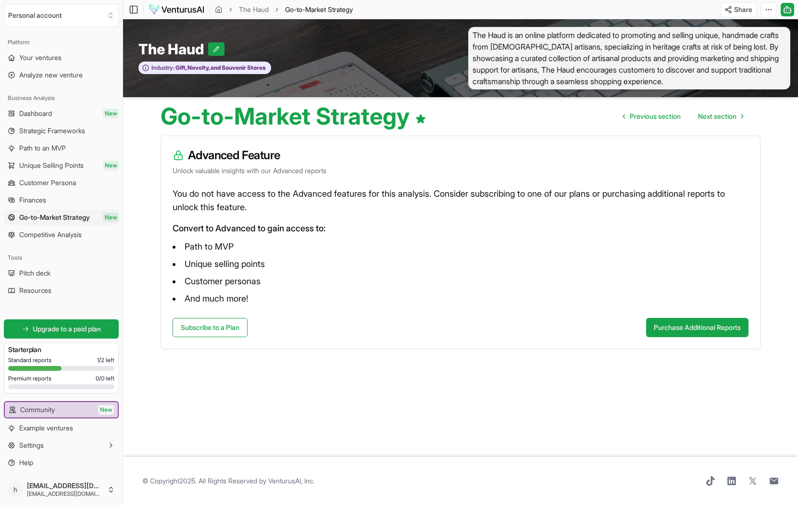
click at [436, 121] on link "Next section" at bounding box center [721, 116] width 61 height 19
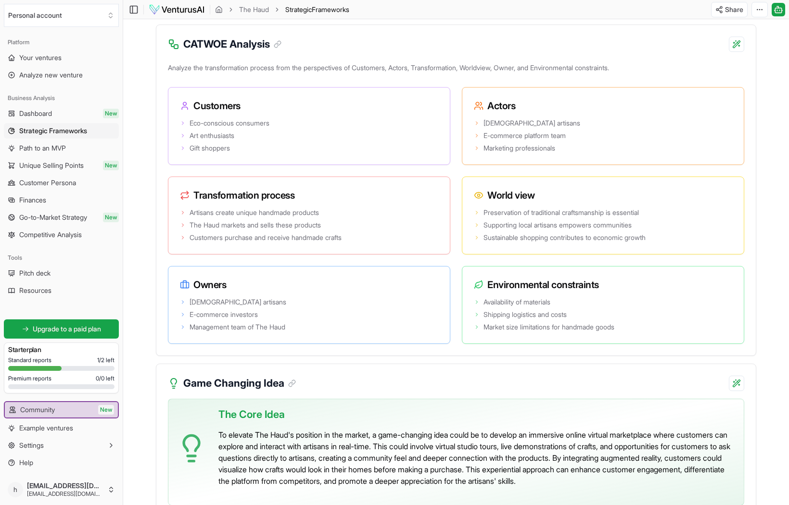
scroll to position [1885, 0]
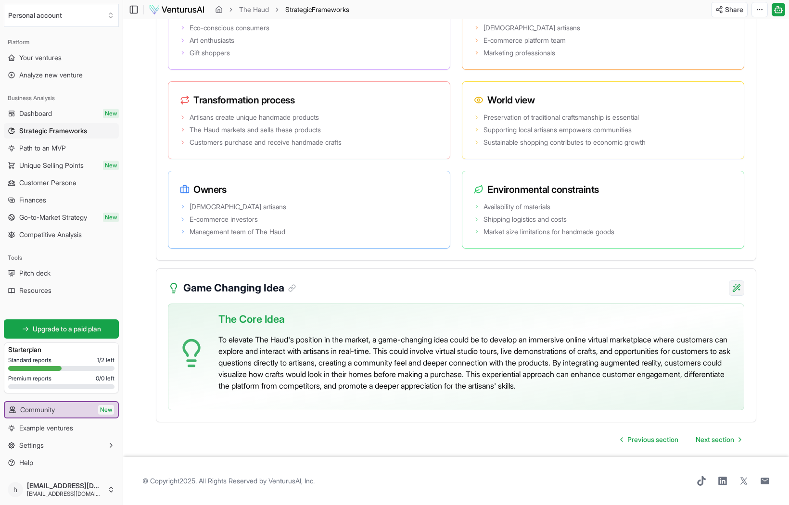
click at [436, 296] on div "Provide detailed explanation" at bounding box center [673, 296] width 126 height 15
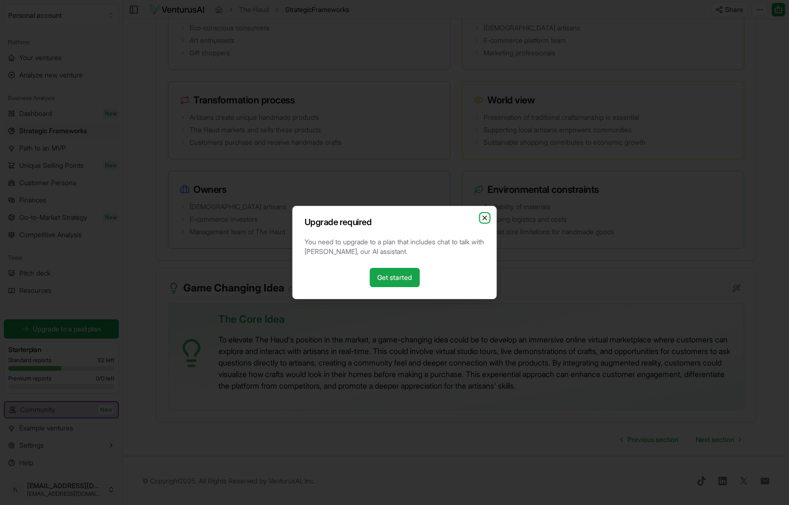
click at [436, 214] on icon "button" at bounding box center [485, 218] width 8 height 8
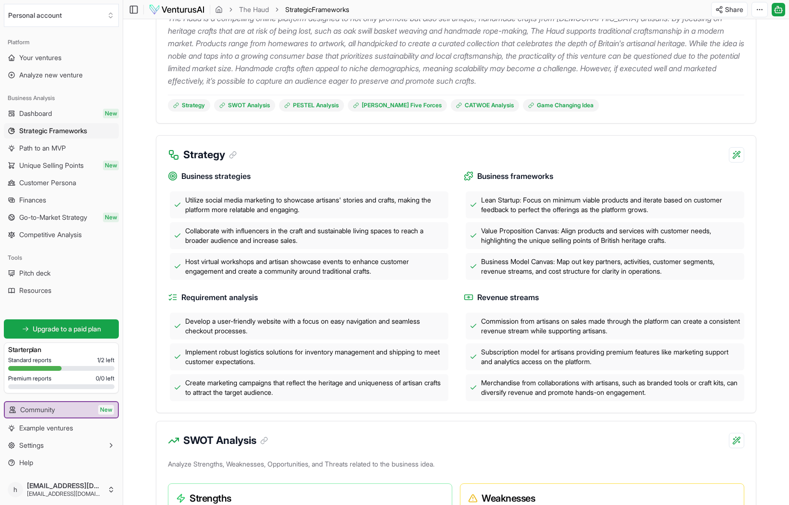
scroll to position [0, 0]
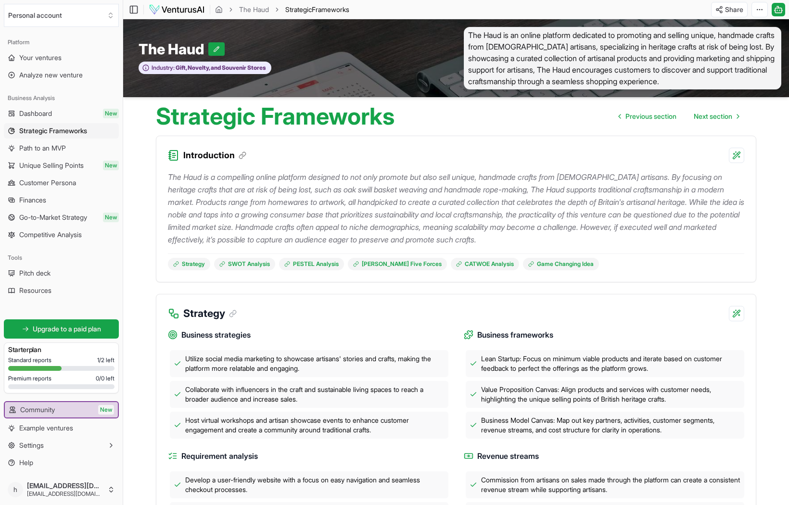
click at [436, 45] on span "The Haud is an online platform dedicated to promoting and selling unique, handm…" at bounding box center [622, 58] width 317 height 63
click at [38, 58] on span "Your ventures" at bounding box center [40, 58] width 42 height 10
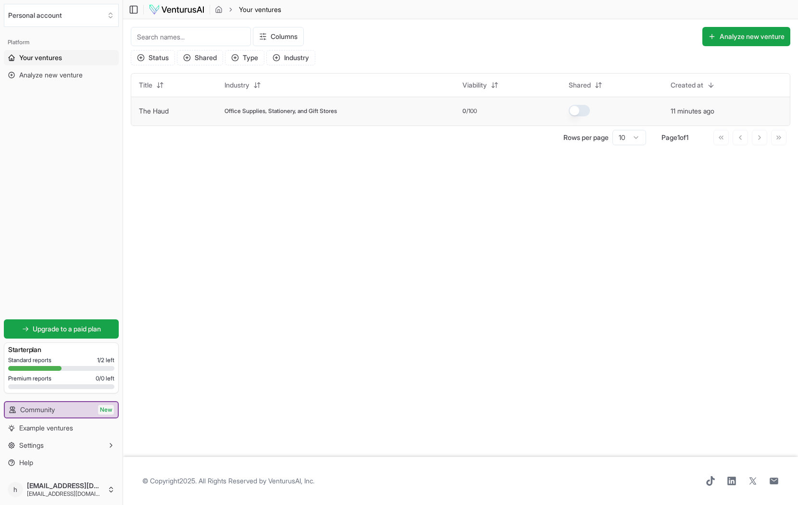
click at [154, 111] on link "The Haud" at bounding box center [154, 111] width 30 height 8
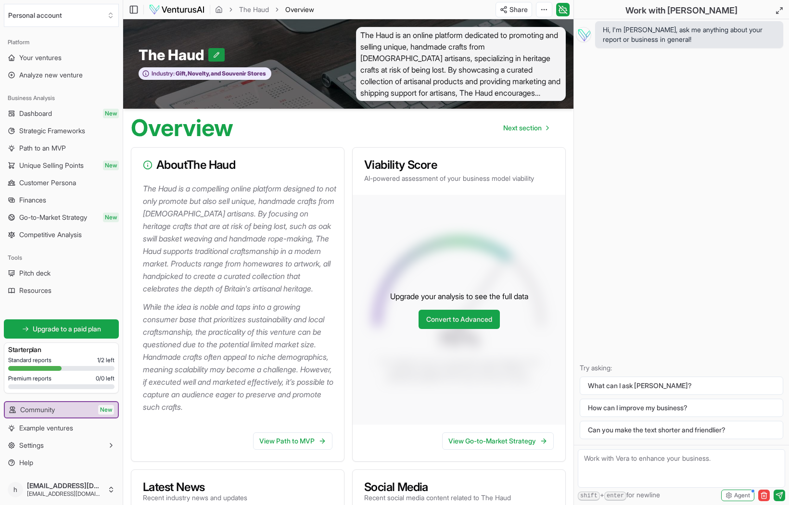
click at [222, 57] on button at bounding box center [216, 54] width 16 height 13
click at [280, 114] on div "Overview Next section" at bounding box center [348, 124] width 450 height 31
click at [436, 46] on span "The Haud is an online platform dedicated to promoting and selling unique, handm…" at bounding box center [461, 64] width 210 height 74
click at [436, 378] on button "How can I improve my business?" at bounding box center [680, 408] width 203 height 18
